Goal: Task Accomplishment & Management: Manage account settings

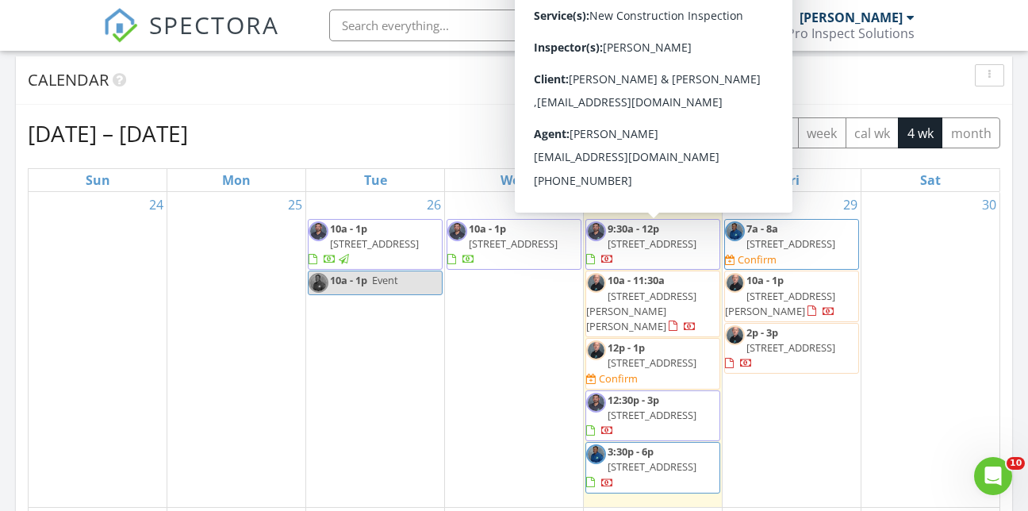
click at [664, 244] on span "6931 Five Oaks Dr , HARMONY 34773" at bounding box center [651, 243] width 89 height 14
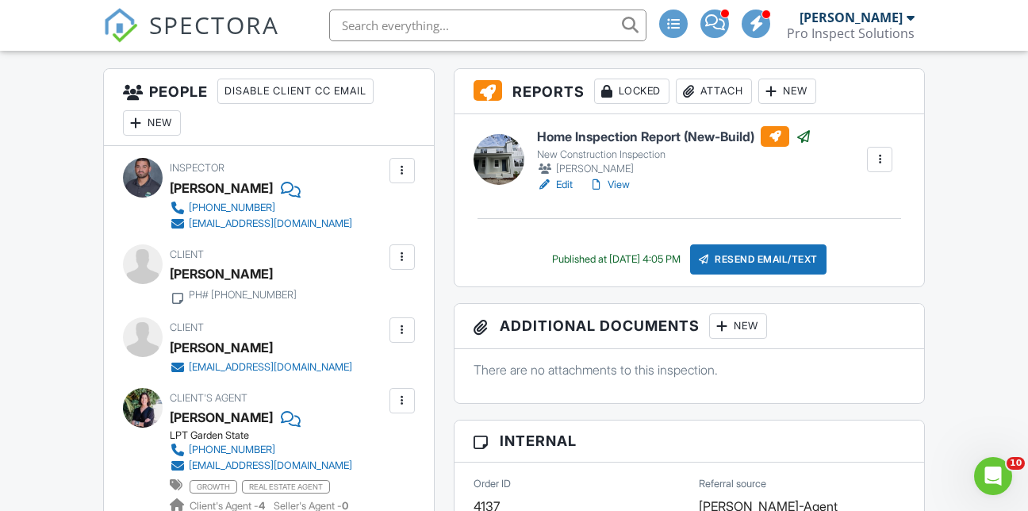
click at [679, 147] on h6 "Home Inspection Report (New-Build)" at bounding box center [674, 136] width 274 height 21
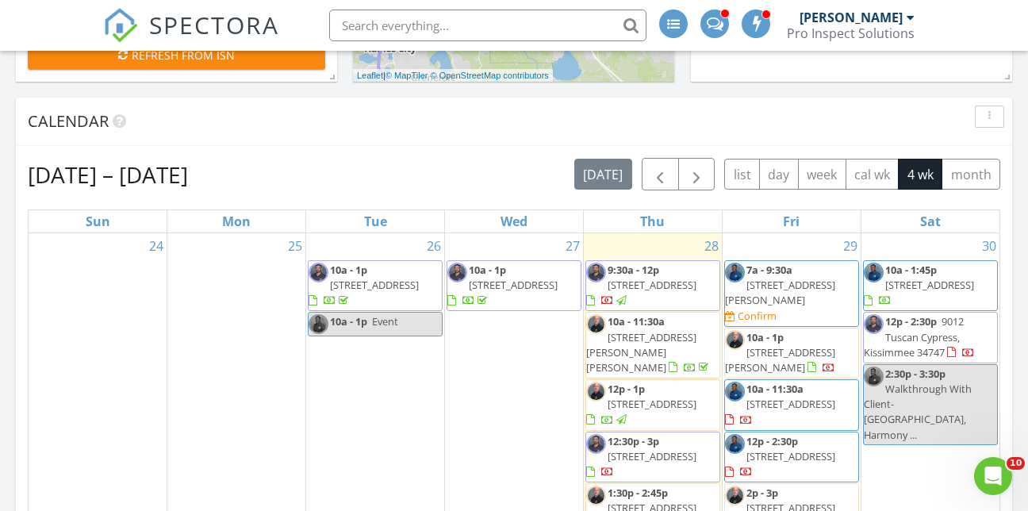
scroll to position [872, 0]
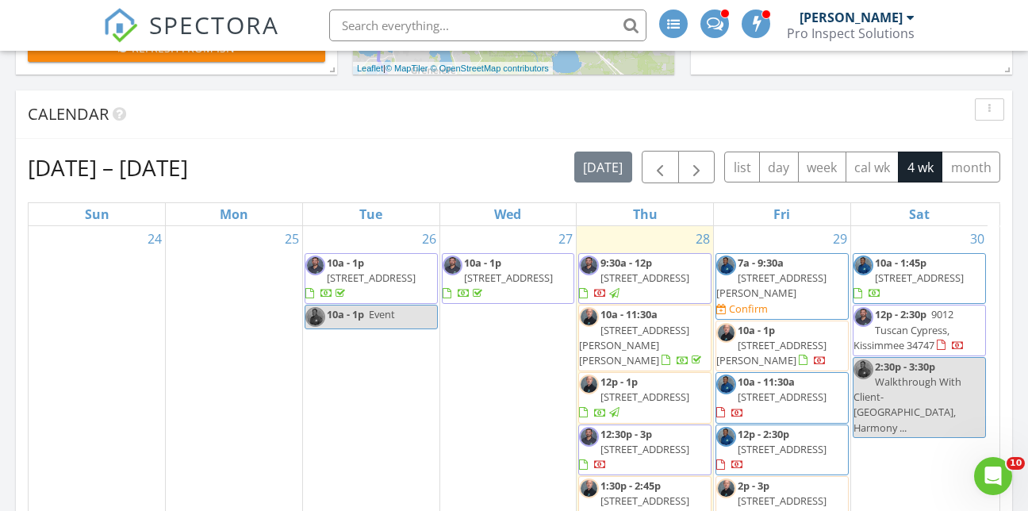
click at [650, 269] on span "9:30a - 12p" at bounding box center [626, 262] width 52 height 14
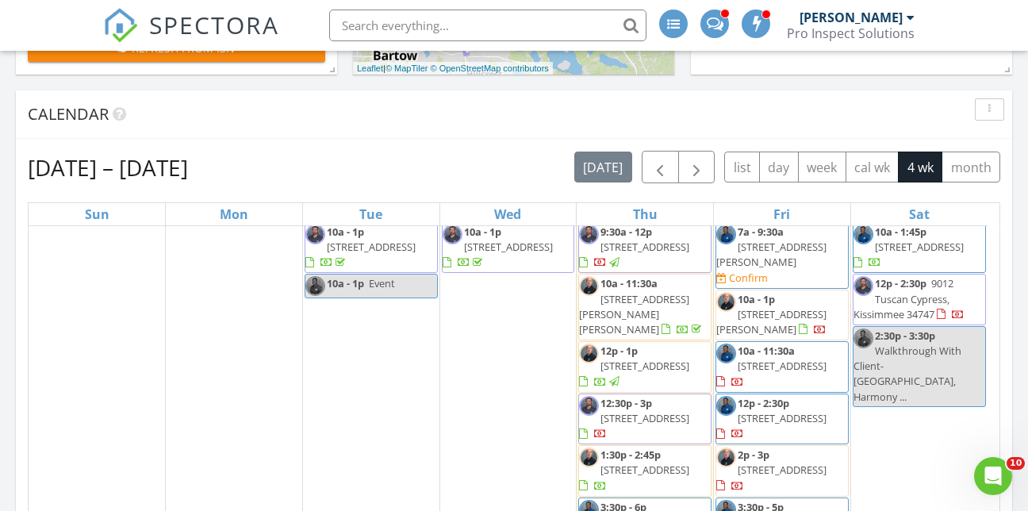
scroll to position [33, 0]
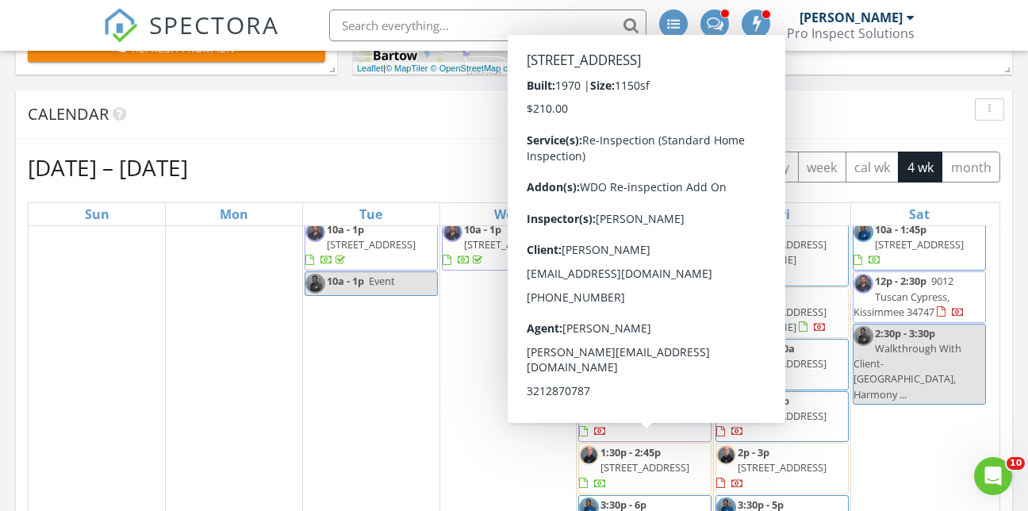
click at [642, 460] on span "4902 Tam Dr , Orlando 32808" at bounding box center [644, 467] width 89 height 14
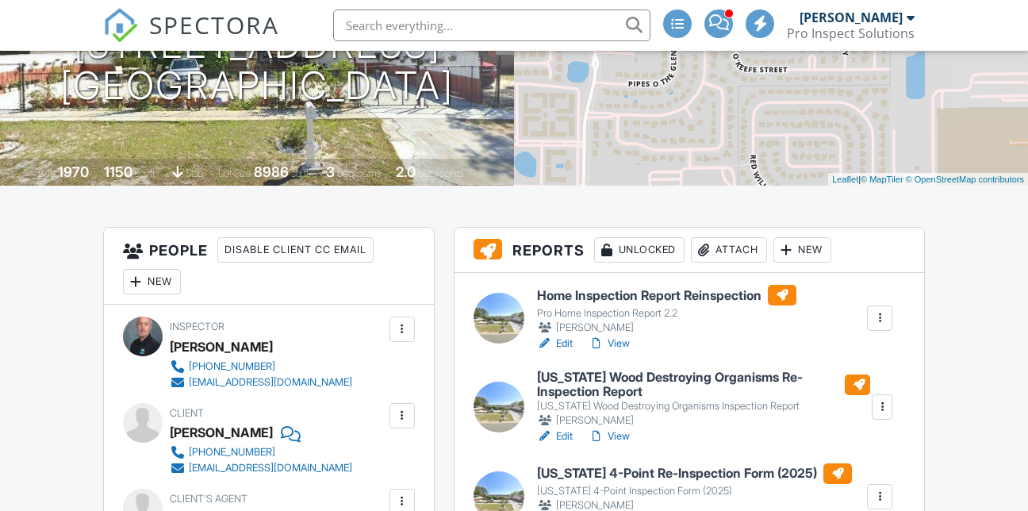
click at [665, 305] on h6 "Home Inspection Report Reinspection" at bounding box center [666, 295] width 259 height 21
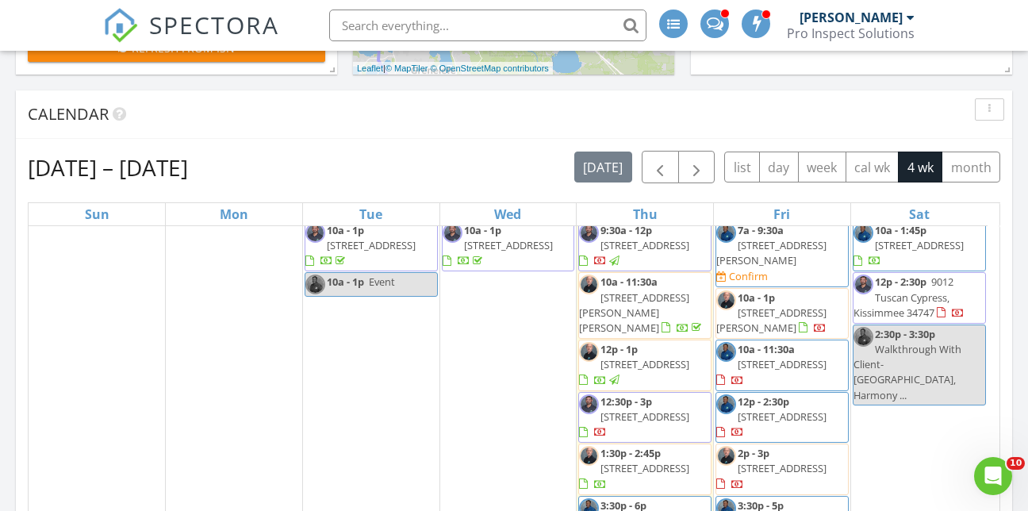
scroll to position [33, 0]
click at [658, 460] on span "1:30p - 2:45p 4902 Tam Dr , Orlando 32808" at bounding box center [645, 468] width 132 height 47
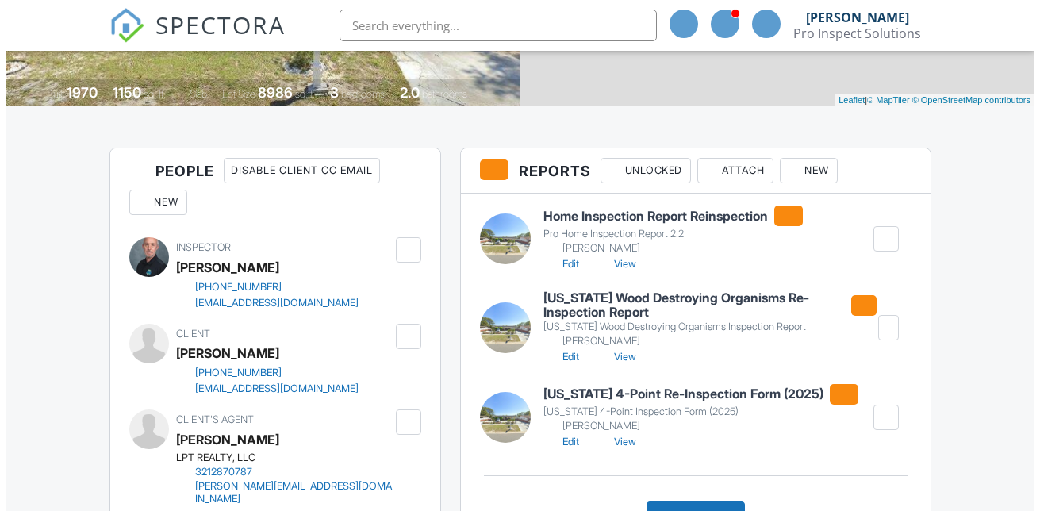
scroll to position [397, 0]
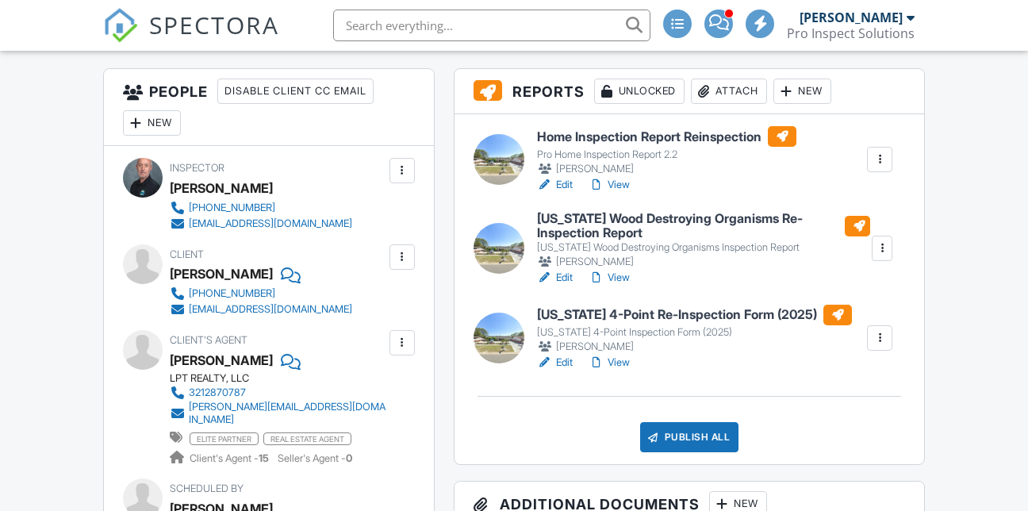
click at [702, 449] on div "Publish All" at bounding box center [689, 437] width 99 height 30
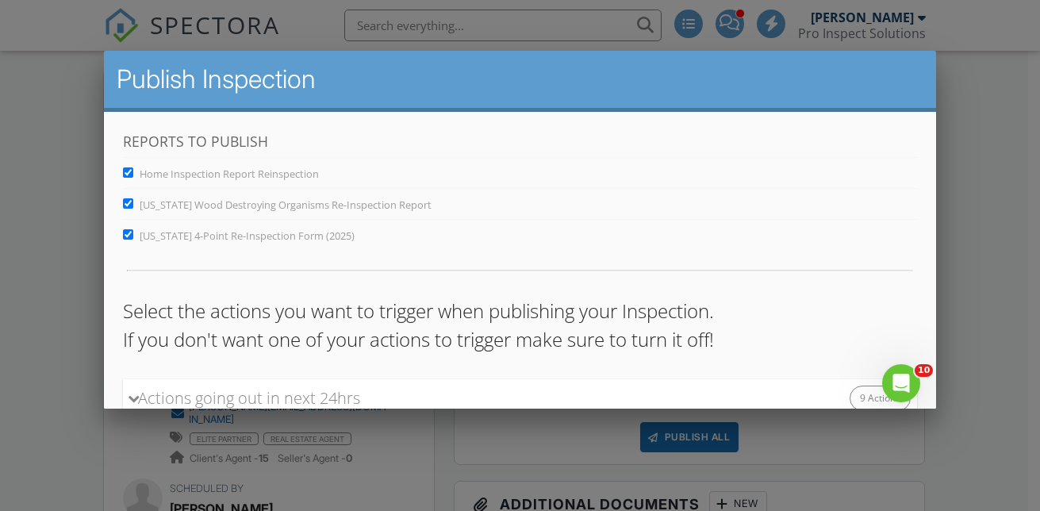
scroll to position [0, 0]
click at [127, 205] on input "Florida Wood Destroying Organisms Re-Inspection Report" at bounding box center [128, 203] width 10 height 10
checkbox input "false"
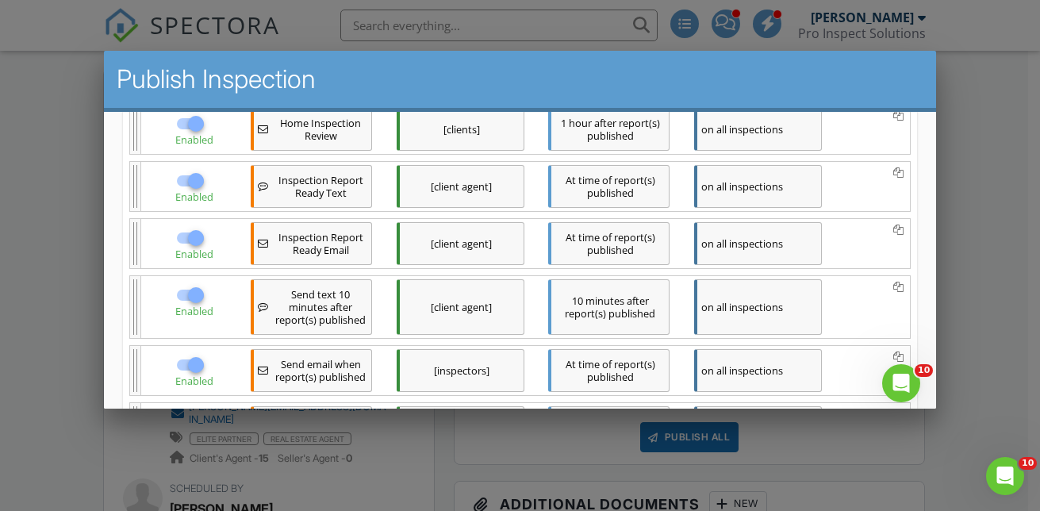
scroll to position [676, 0]
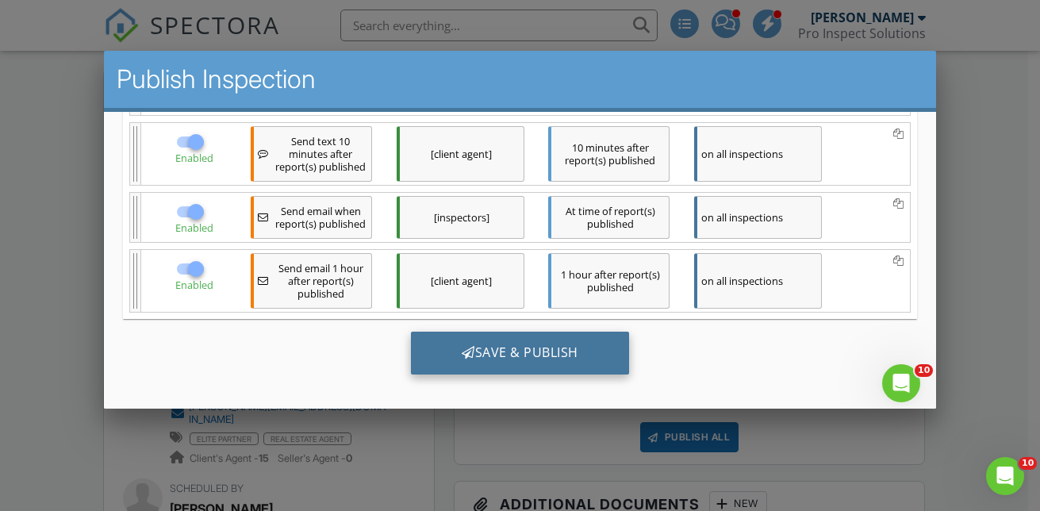
click at [511, 349] on div "Save & Publish" at bounding box center [520, 352] width 218 height 43
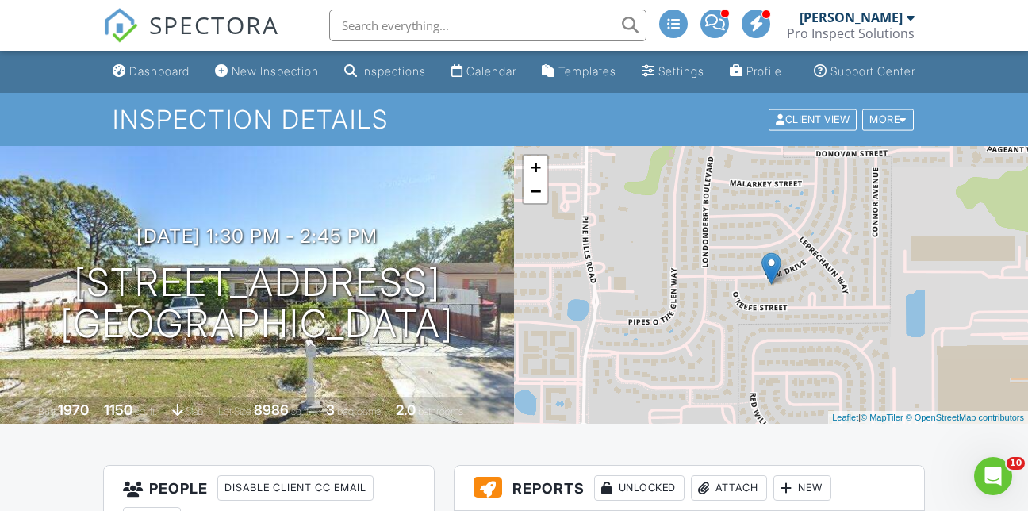
click at [155, 78] on div "Dashboard" at bounding box center [159, 70] width 60 height 13
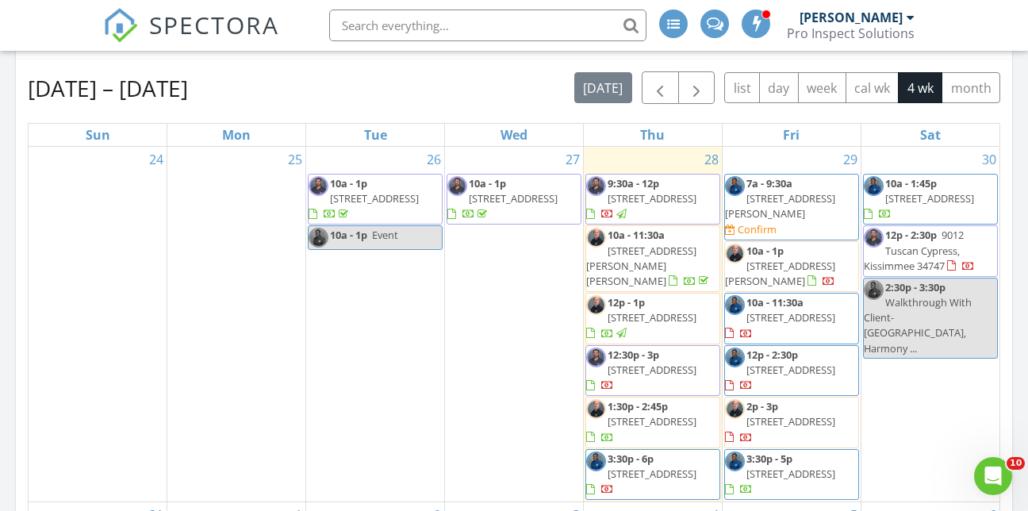
scroll to position [33, 0]
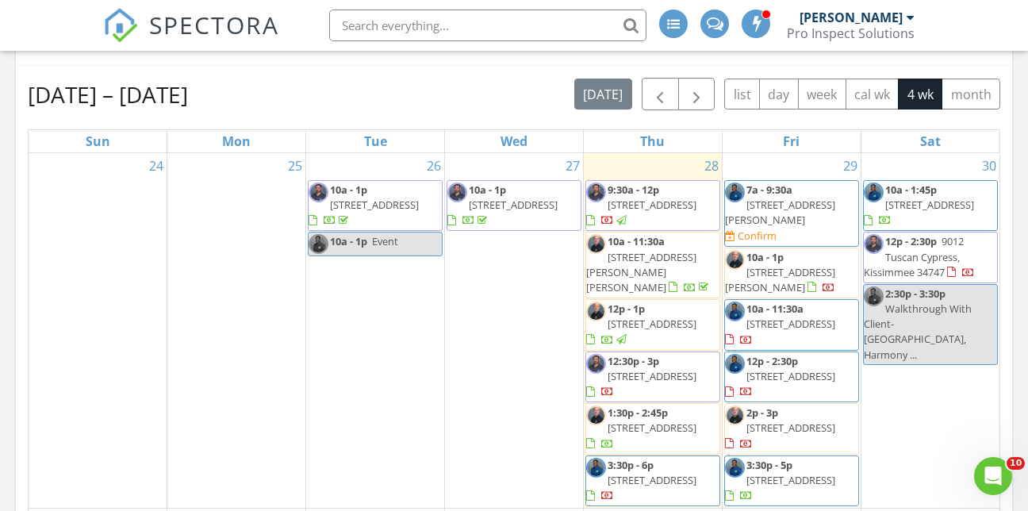
scroll to position [952, 0]
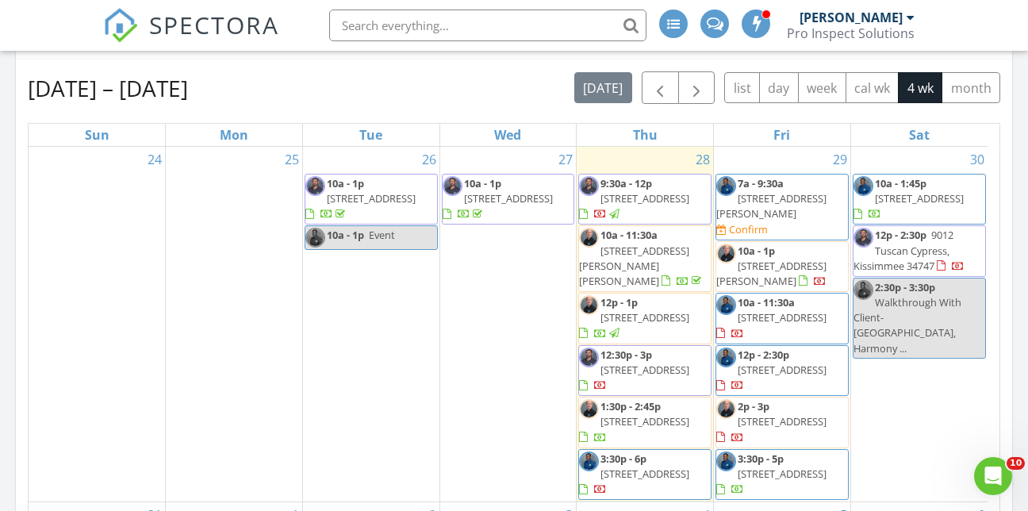
click at [646, 414] on span "[STREET_ADDRESS]" at bounding box center [644, 421] width 89 height 14
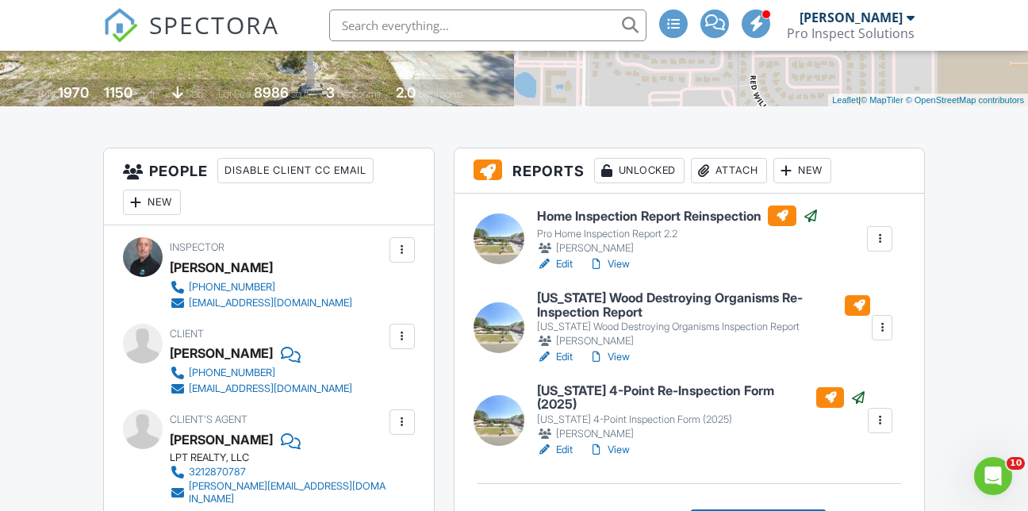
click at [884, 335] on div at bounding box center [882, 328] width 16 height 16
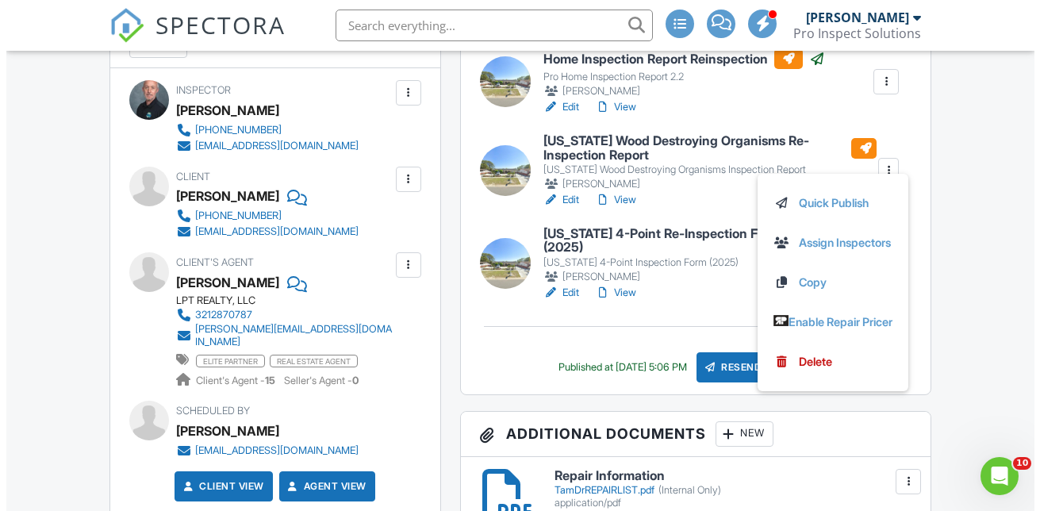
scroll to position [476, 0]
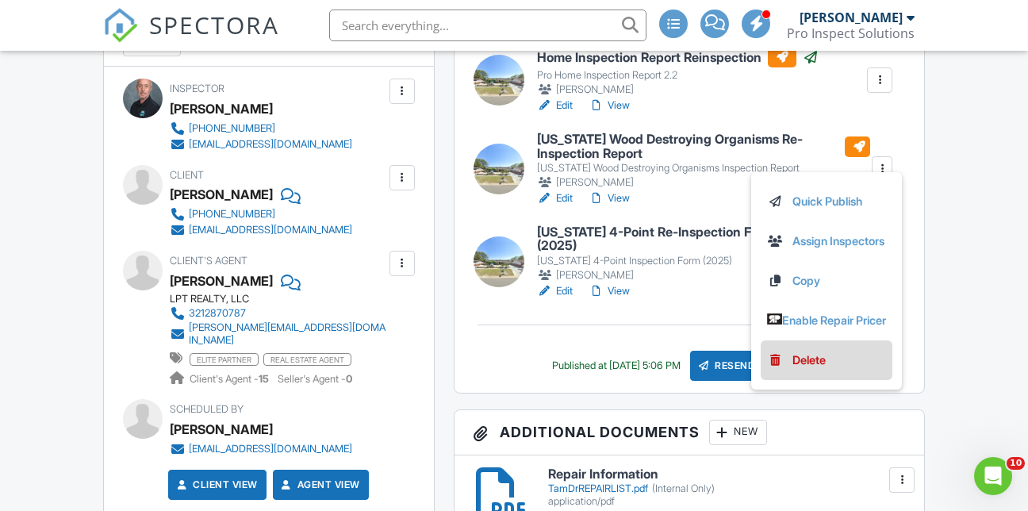
click at [807, 369] on div "Delete" at bounding box center [808, 359] width 33 height 17
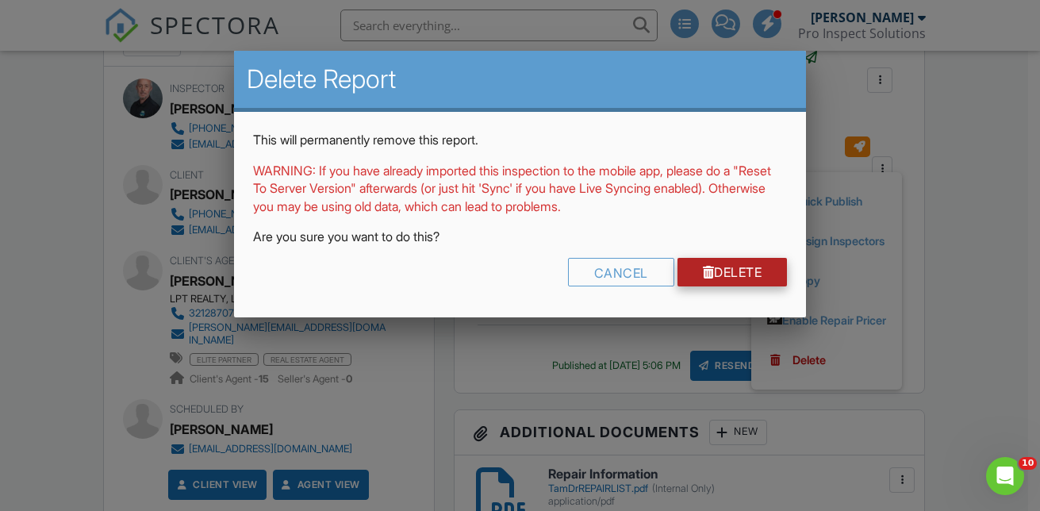
click at [745, 273] on link "Delete" at bounding box center [732, 272] width 110 height 29
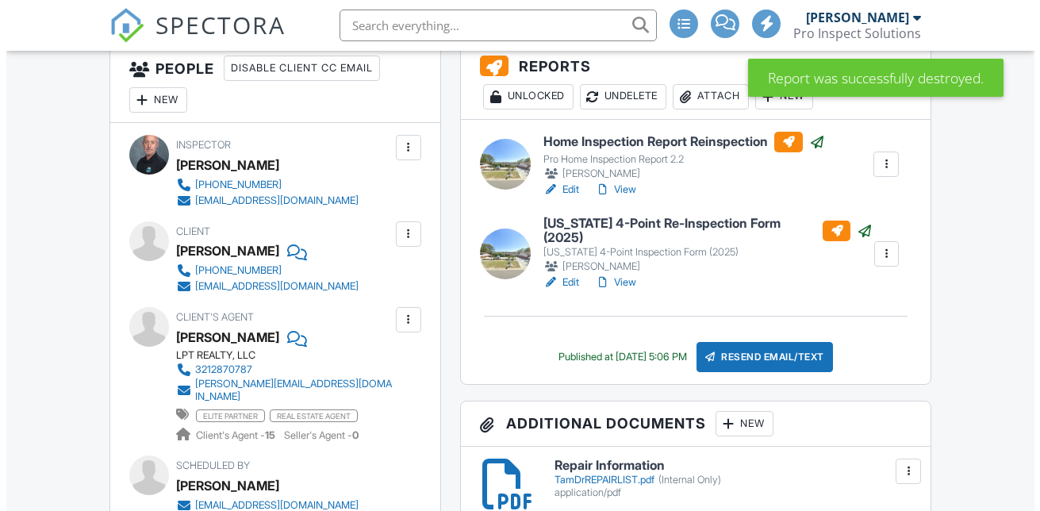
scroll to position [317, 0]
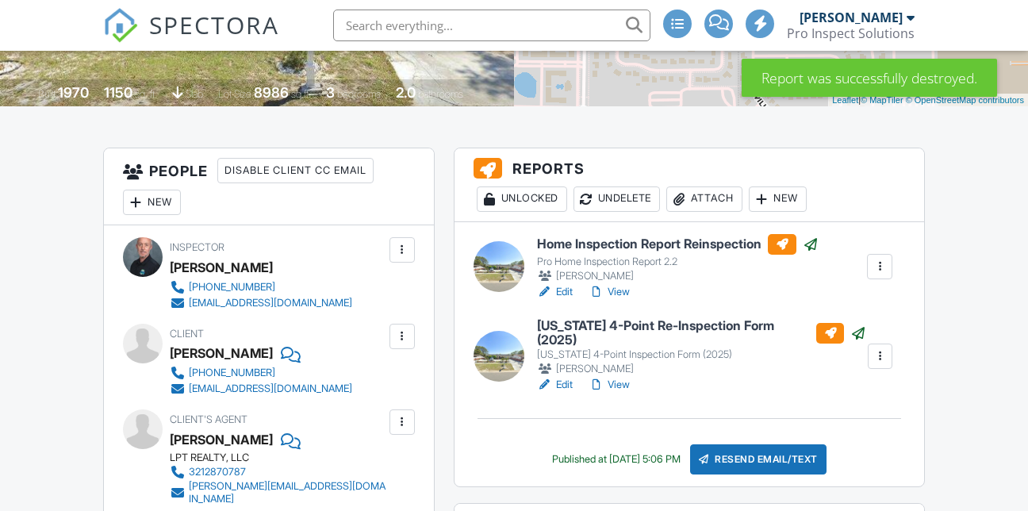
click at [698, 212] on div "Attach" at bounding box center [704, 198] width 76 height 25
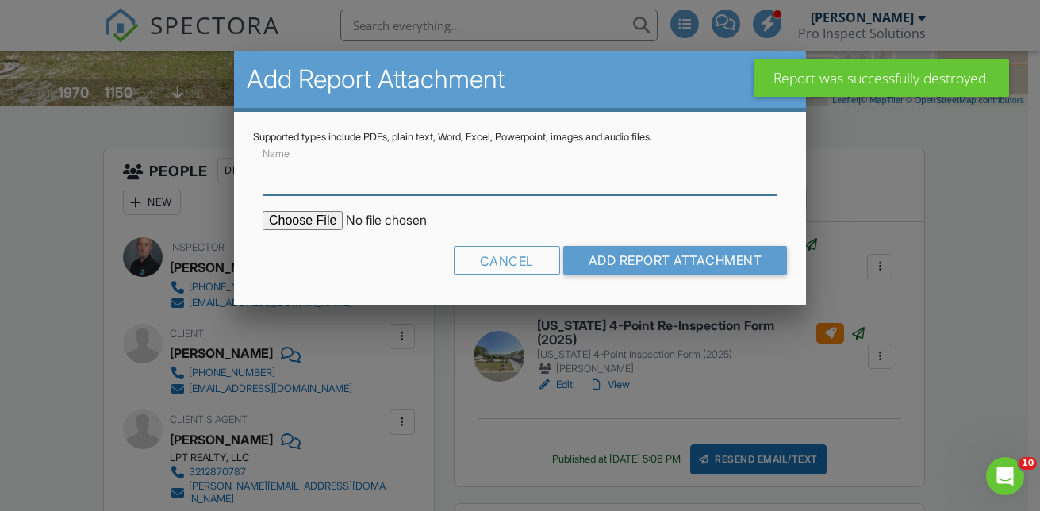
scroll to position [0, 0]
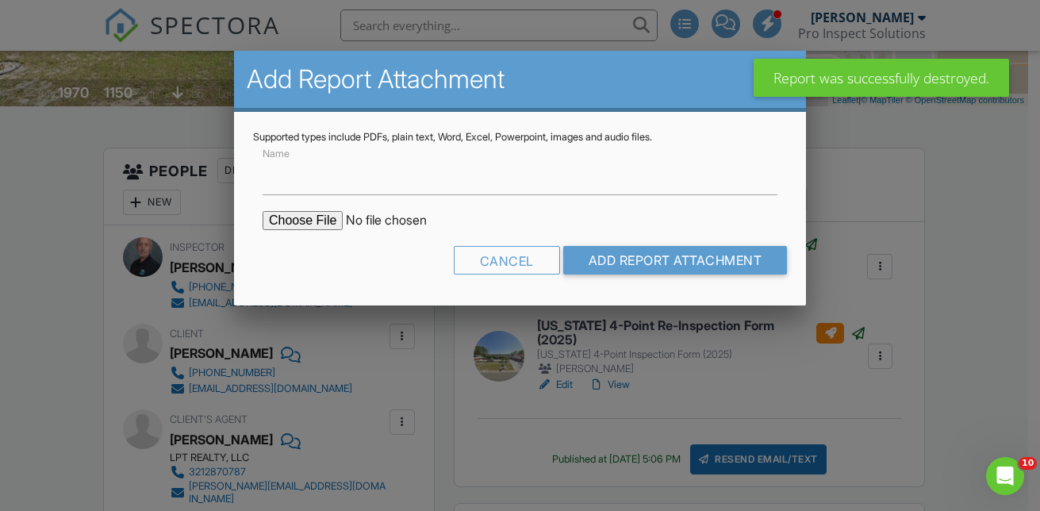
click at [316, 220] on input "file" at bounding box center [397, 220] width 270 height 19
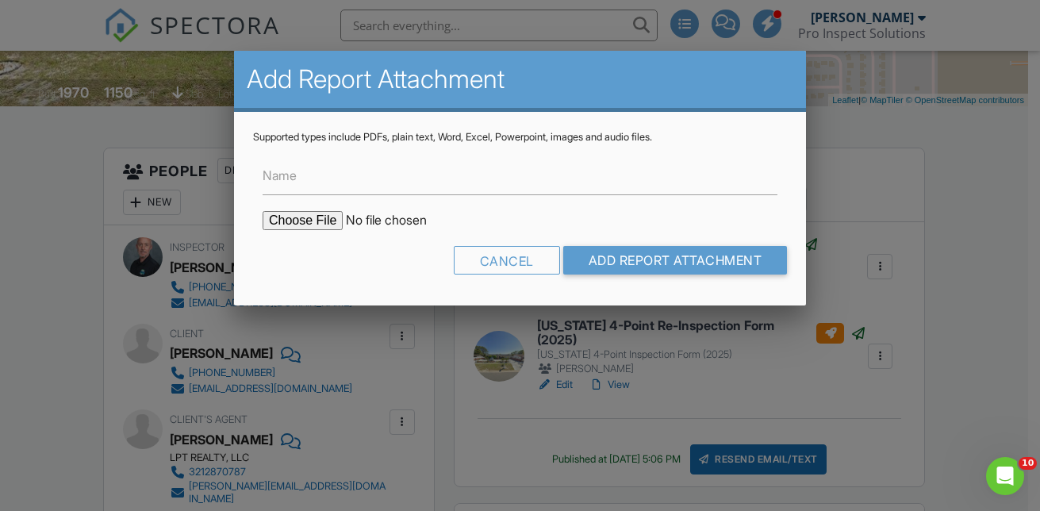
type input "C:\fakepath\SR542318_WDO_4902_Tam_Drive_NARLA_PIERRE_08122025 (1).pdf"
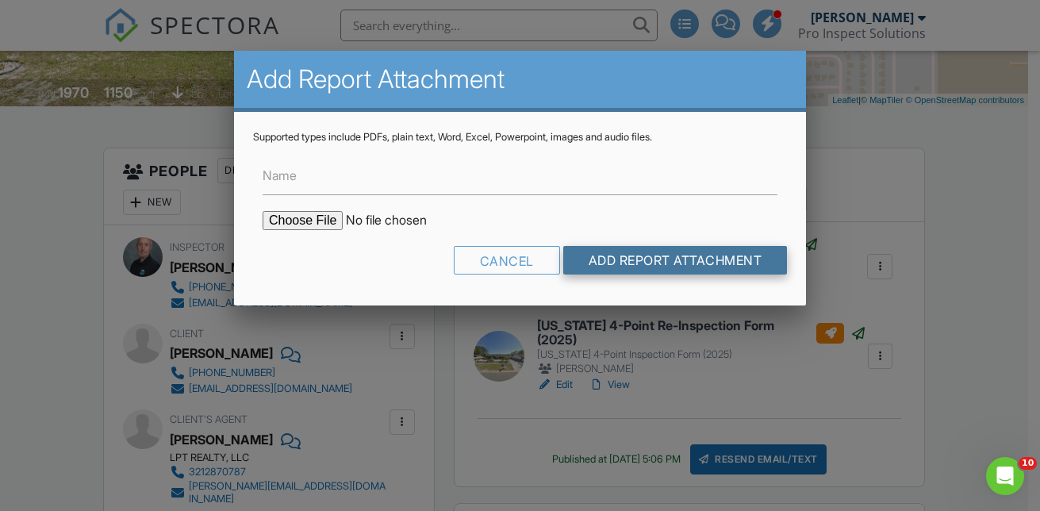
click at [642, 261] on input "Add Report Attachment" at bounding box center [675, 260] width 224 height 29
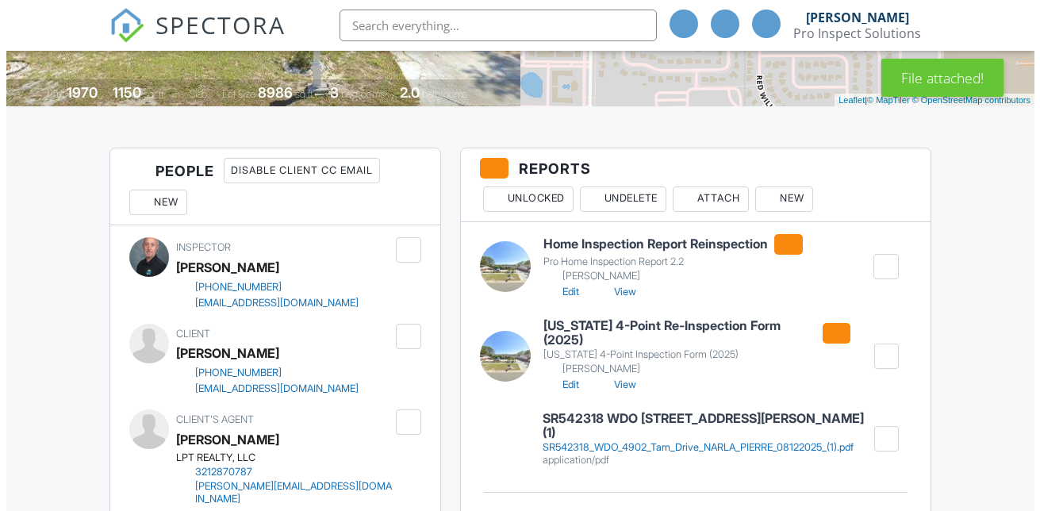
scroll to position [476, 0]
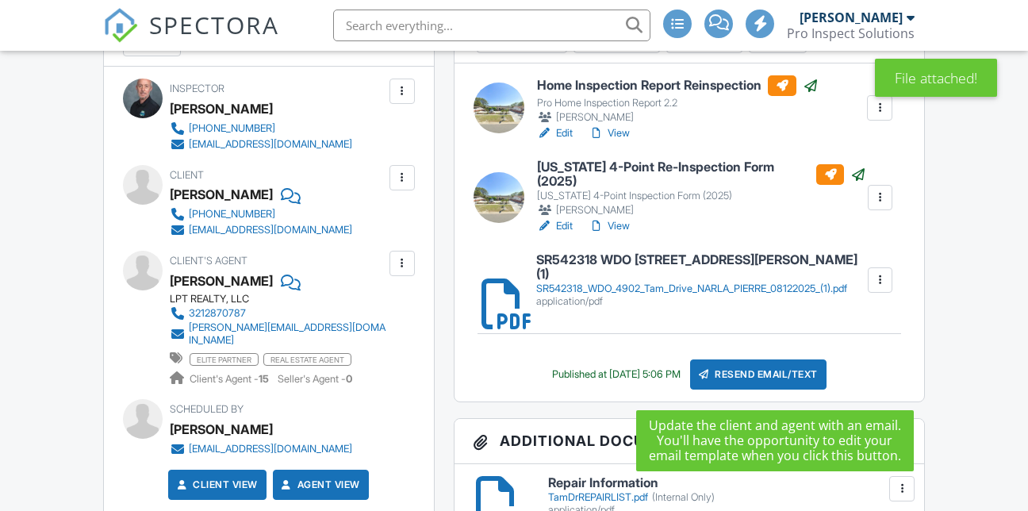
click at [811, 382] on div "Resend Email/Text" at bounding box center [758, 374] width 136 height 30
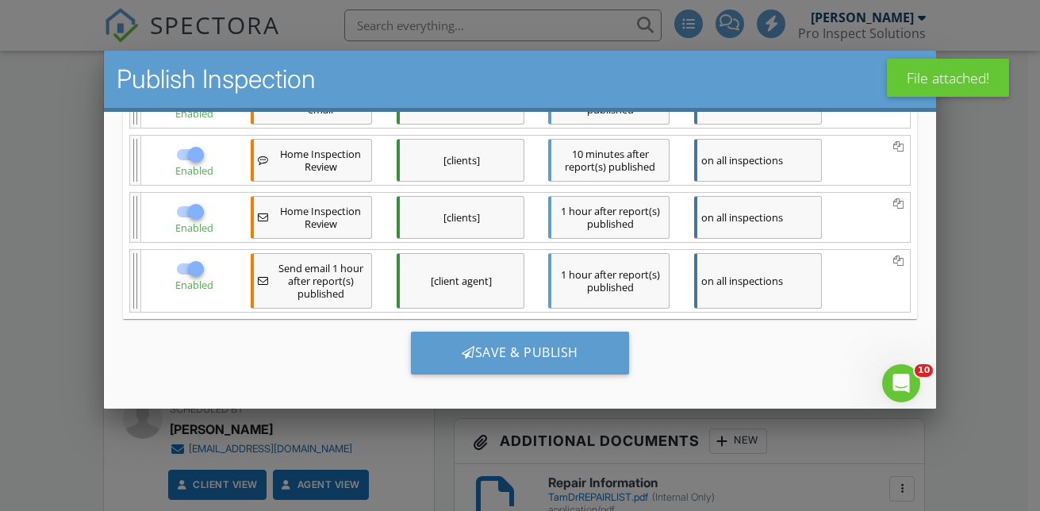
scroll to position [646, 0]
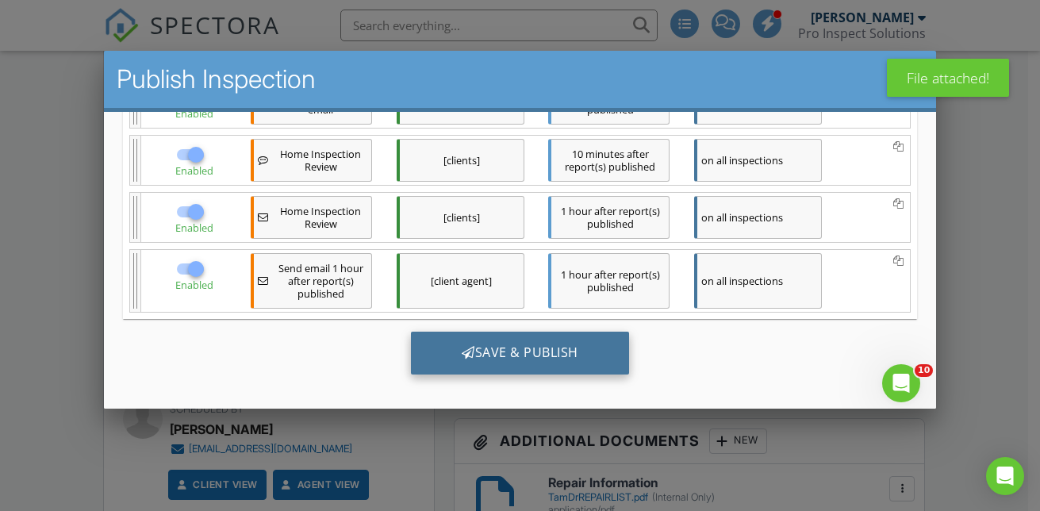
click at [569, 349] on div "Save & Publish" at bounding box center [520, 352] width 218 height 43
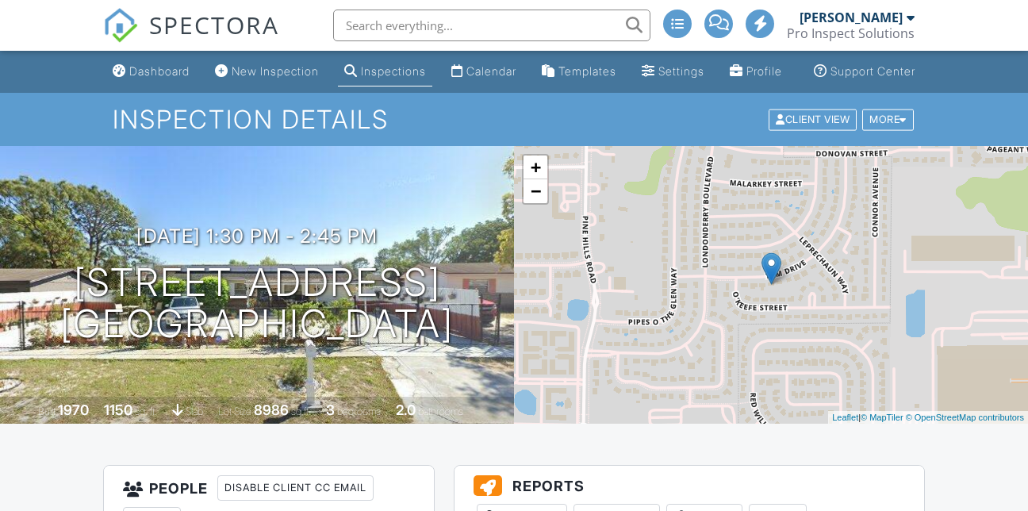
click at [137, 78] on div "Dashboard" at bounding box center [159, 70] width 60 height 13
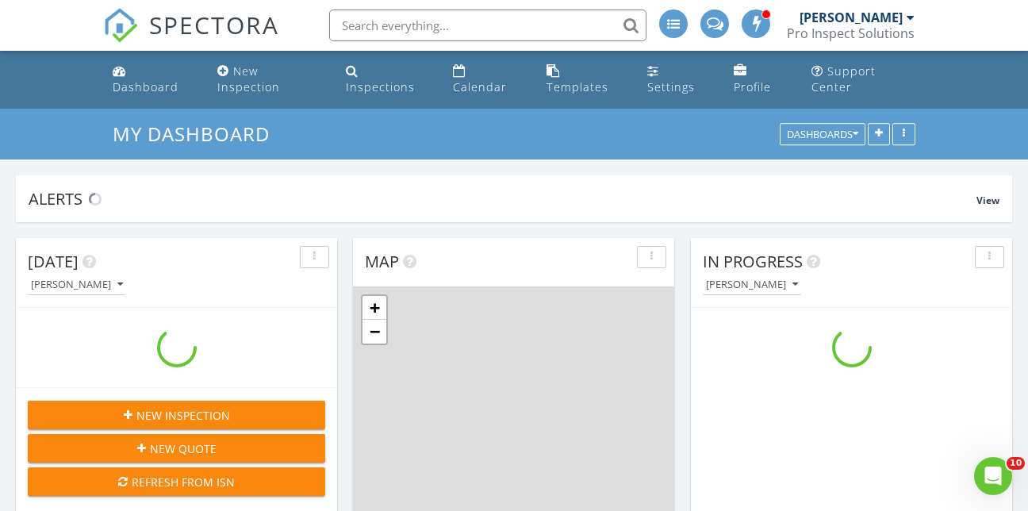
scroll to position [1309, 1052]
